Goal: Check status: Check status

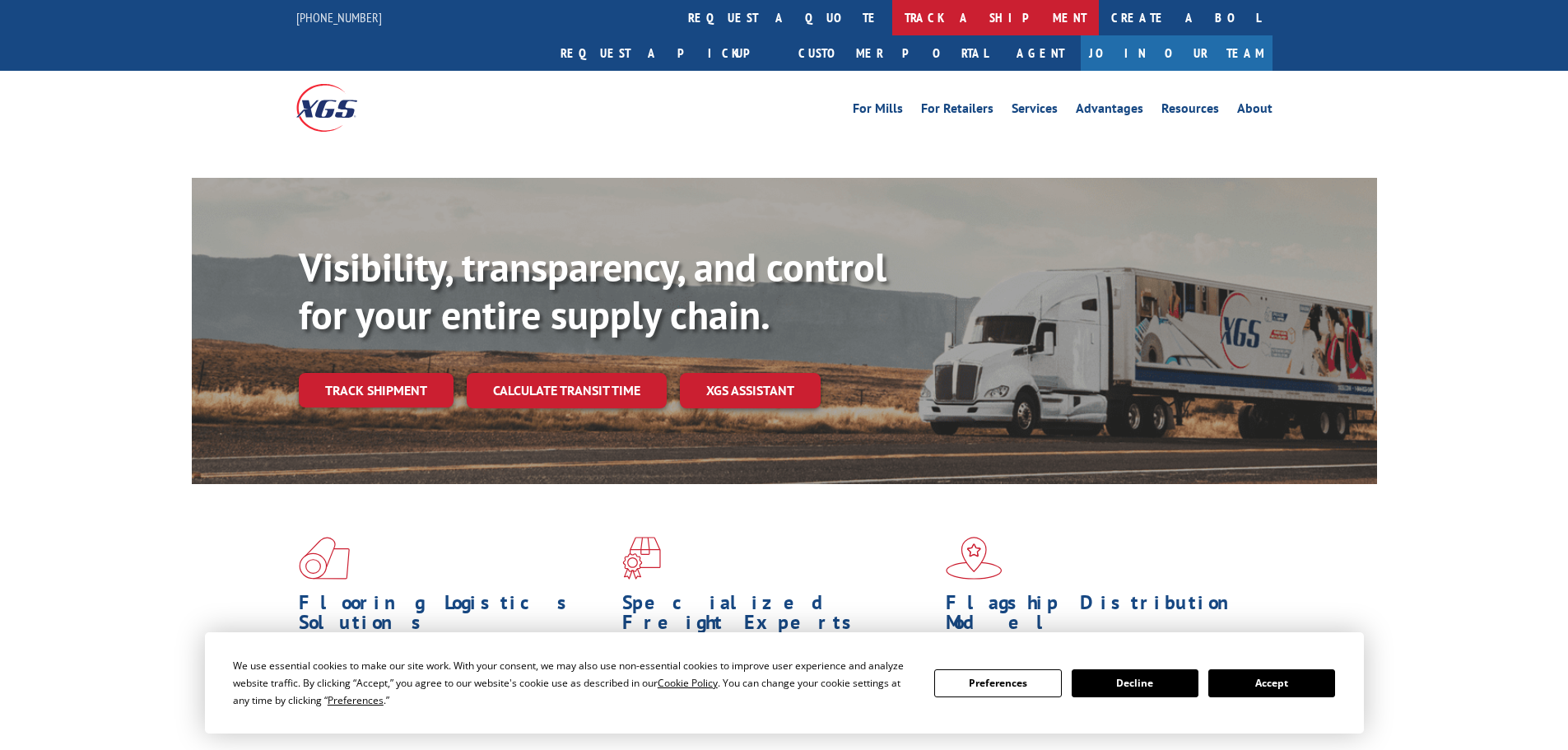
click at [893, 17] on link "track a shipment" at bounding box center [995, 18] width 207 height 35
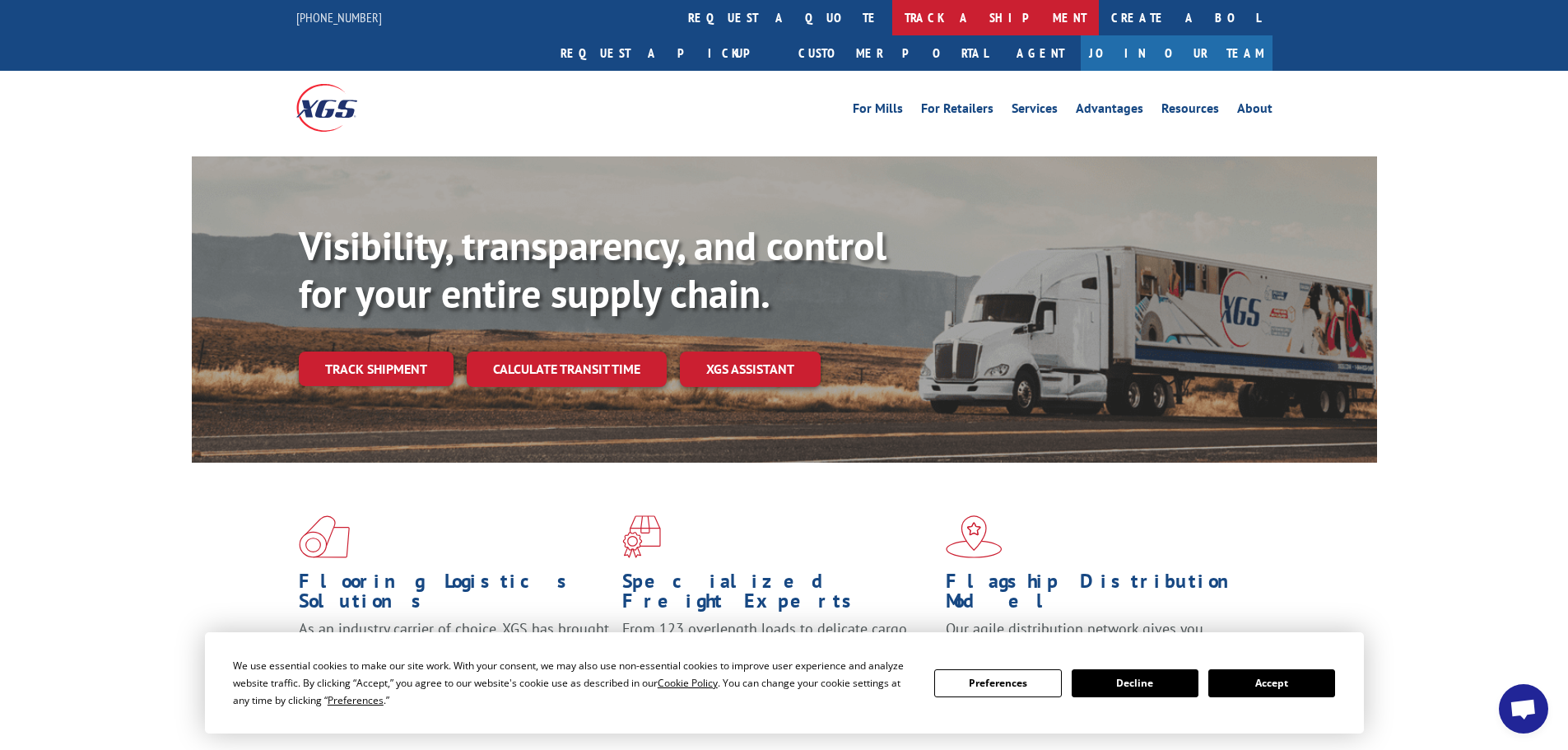
click at [893, 28] on link "track a shipment" at bounding box center [995, 18] width 207 height 35
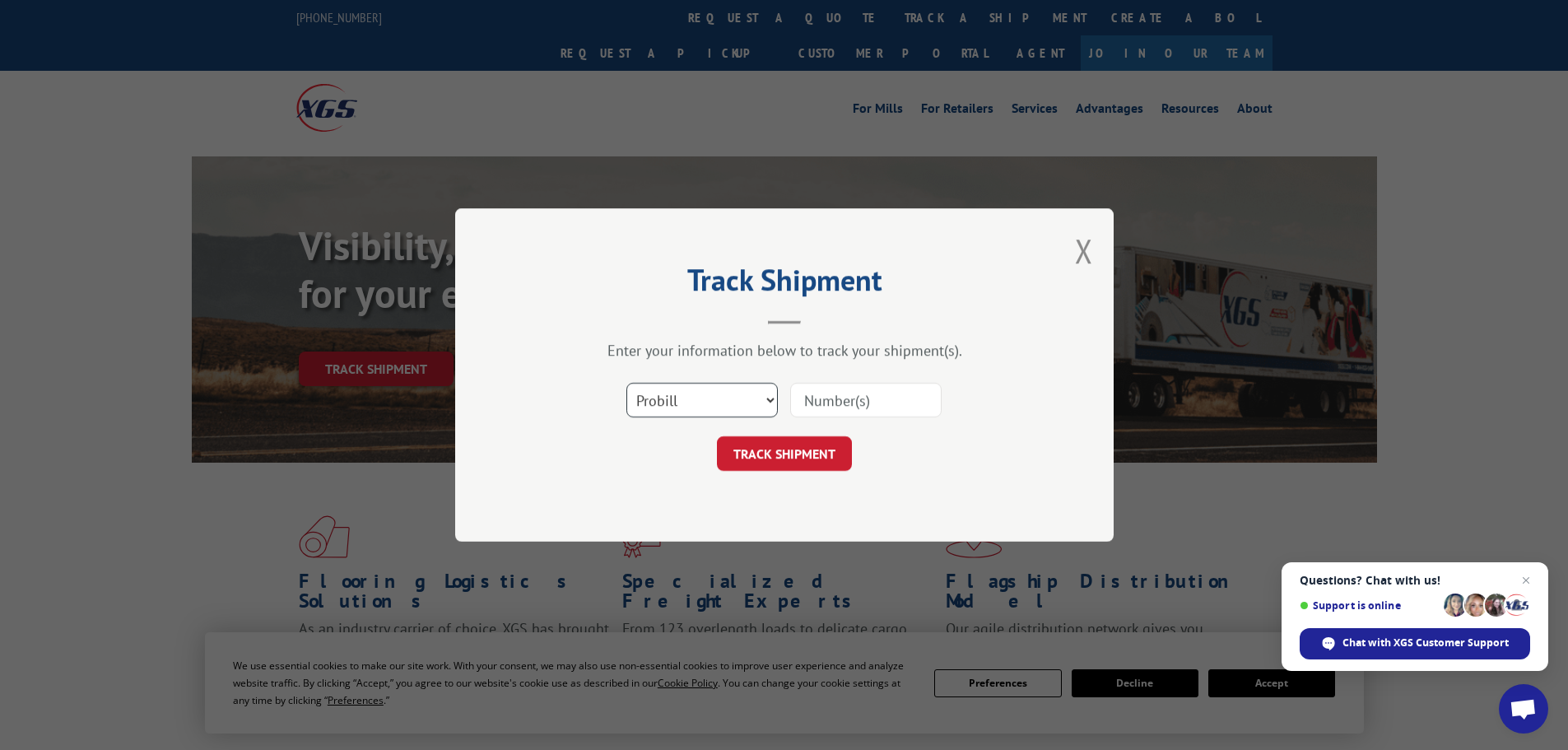
click at [689, 393] on select "Select category... Probill BOL PO" at bounding box center [702, 399] width 151 height 34
click at [626, 382] on select "Select category... Probill BOL PO" at bounding box center [702, 399] width 151 height 34
click at [824, 393] on input at bounding box center [866, 399] width 151 height 34
paste input "6014257"
type input "6014257"
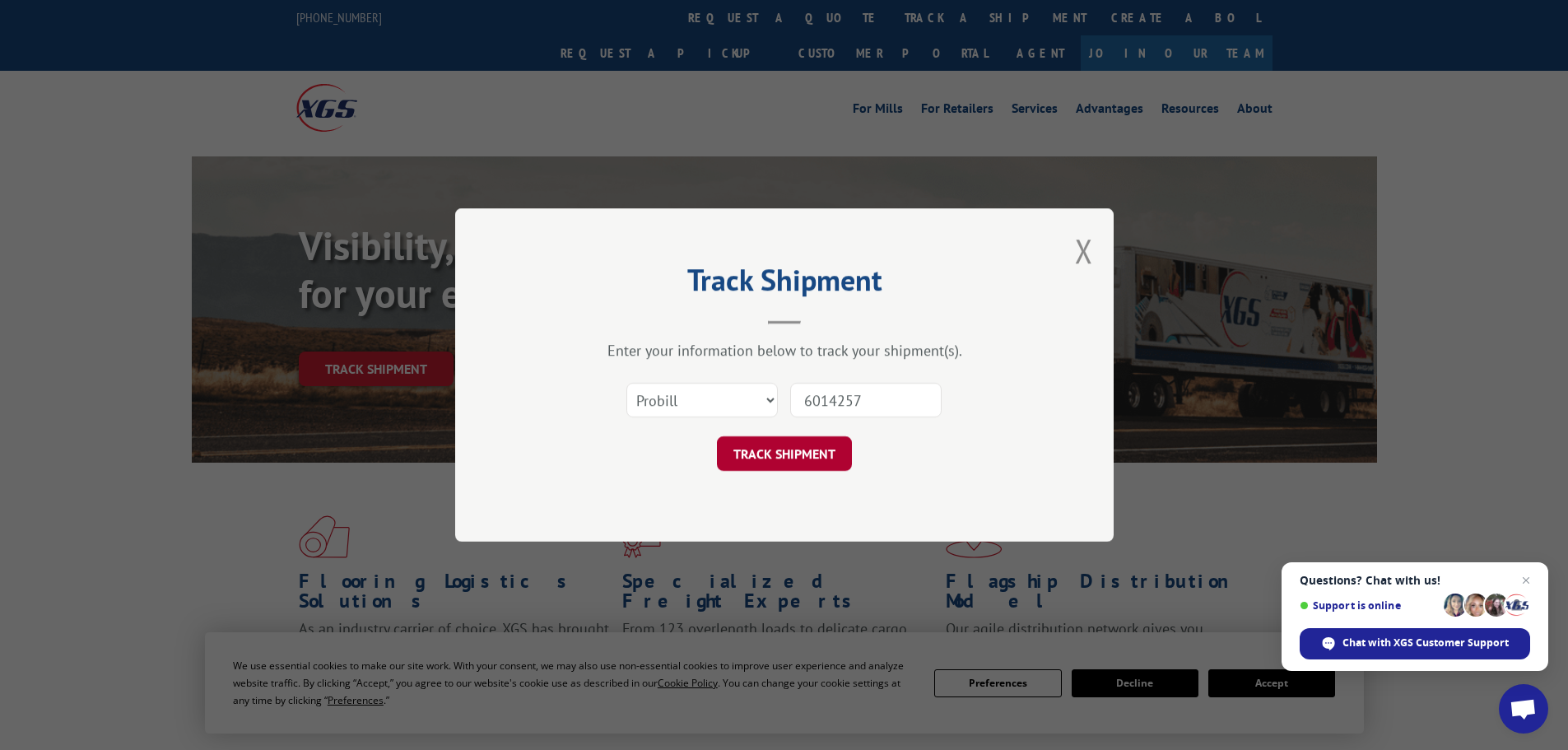
click at [803, 453] on button "TRACK SHIPMENT" at bounding box center [784, 453] width 135 height 34
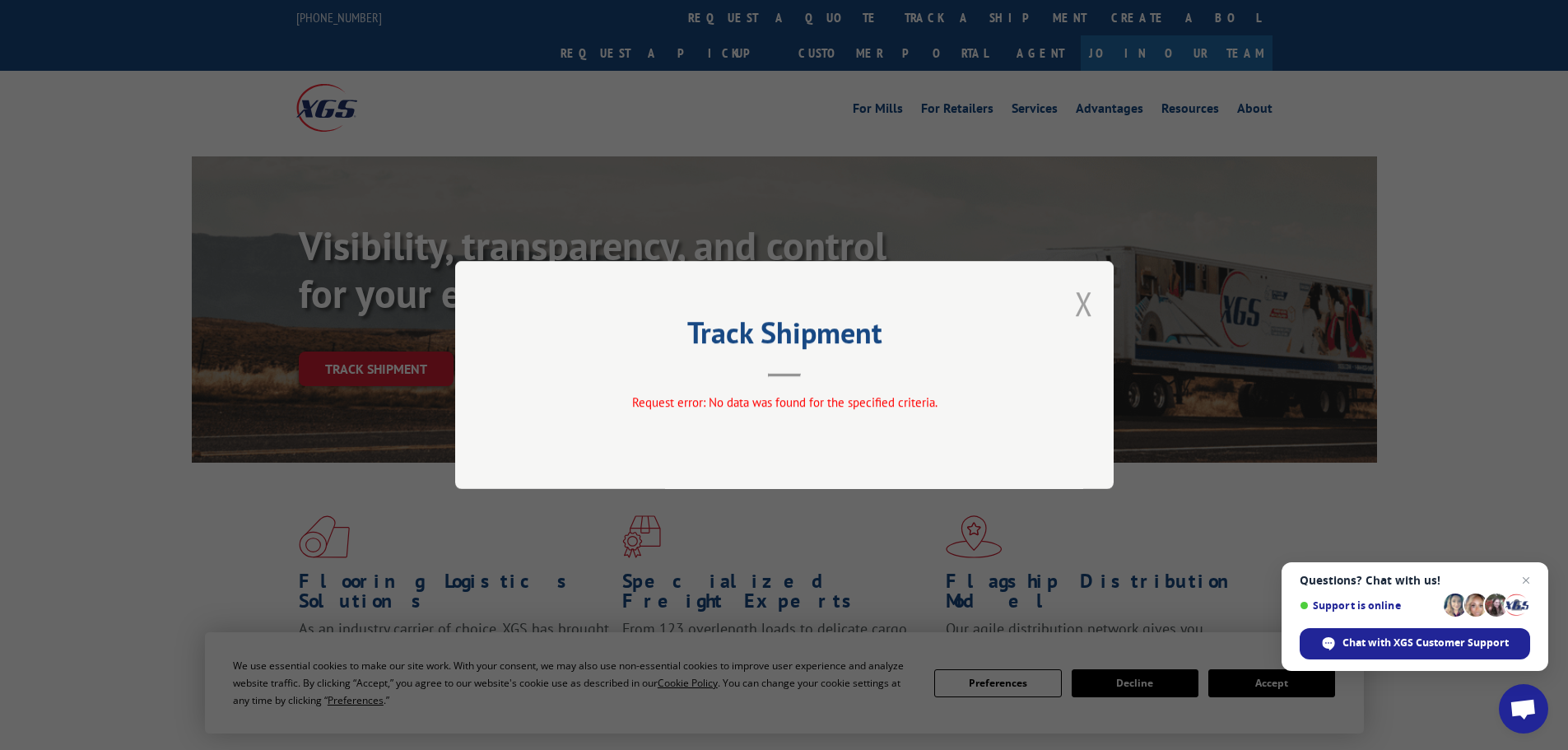
click at [1081, 305] on button "Close modal" at bounding box center [1084, 303] width 18 height 44
